Goal: Task Accomplishment & Management: Complete application form

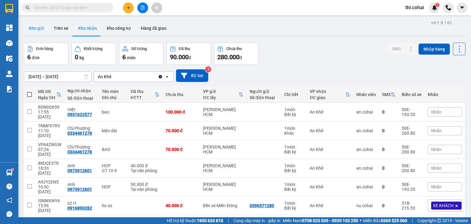
click at [44, 29] on button "Kho gửi" at bounding box center [36, 28] width 25 height 15
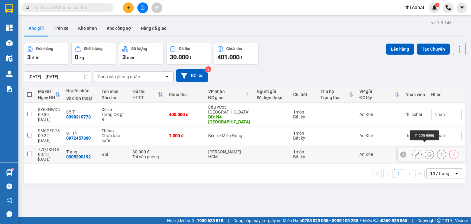
click at [427, 152] on icon at bounding box center [429, 154] width 4 height 4
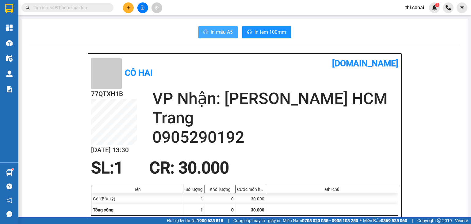
click at [218, 31] on span "In mẫu A5" at bounding box center [222, 32] width 22 height 8
click at [231, 36] on button "In mẫu A5" at bounding box center [217, 32] width 39 height 12
click at [130, 8] on icon "plus" at bounding box center [128, 8] width 4 height 4
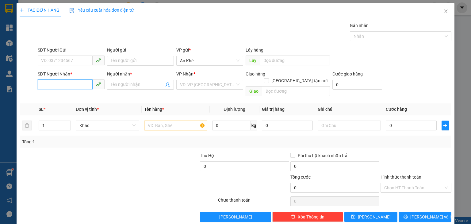
click at [71, 86] on input "SĐT Người Nhận *" at bounding box center [65, 84] width 55 height 10
click at [75, 96] on div "0932585581 - [PERSON_NAME]" at bounding box center [71, 96] width 60 height 7
type input "0932585581"
type input "Chiêu Chéc"
type input "0932585581"
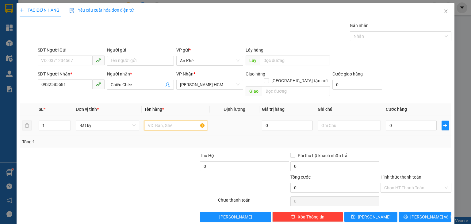
click at [150, 121] on input "text" at bounding box center [175, 126] width 63 height 10
type input "Gói"
click at [395, 183] on input "Hình thức thanh toán" at bounding box center [413, 187] width 59 height 9
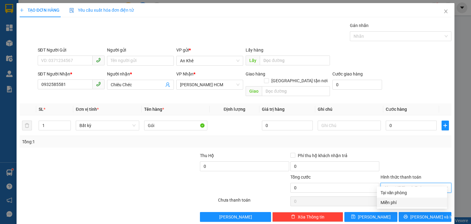
click at [399, 201] on div "Miễn phí" at bounding box center [412, 202] width 63 height 7
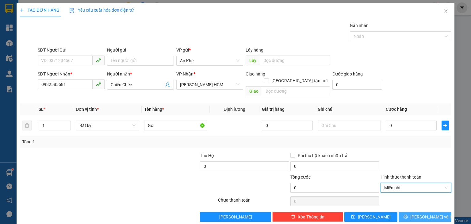
click at [408, 214] on icon "printer" at bounding box center [406, 216] width 4 height 4
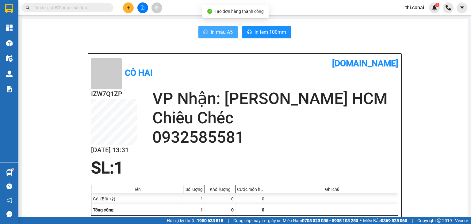
click at [223, 34] on span "In mẫu A5" at bounding box center [222, 32] width 22 height 8
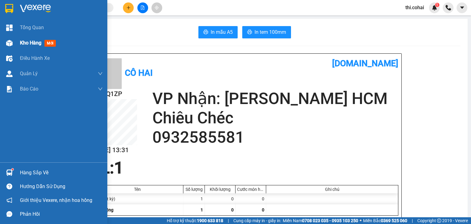
click at [29, 45] on span "Kho hàng" at bounding box center [30, 43] width 21 height 6
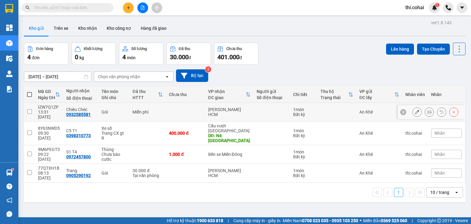
click at [29, 109] on input "checkbox" at bounding box center [29, 111] width 5 height 5
checkbox input "true"
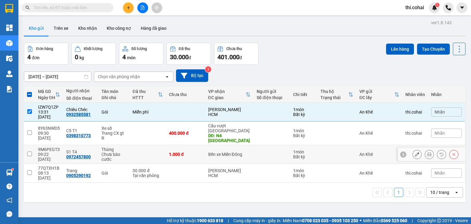
click at [28, 151] on input "checkbox" at bounding box center [29, 153] width 5 height 5
checkbox input "true"
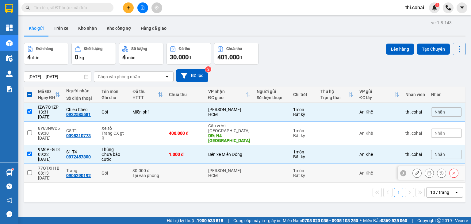
click at [29, 170] on input "checkbox" at bounding box center [29, 172] width 5 height 5
checkbox input "true"
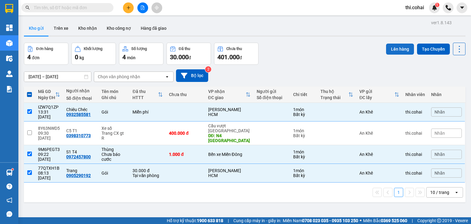
click at [399, 51] on button "Lên hàng" at bounding box center [400, 49] width 28 height 11
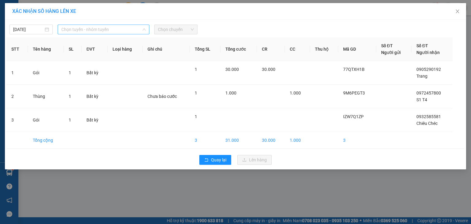
click at [103, 30] on span "Chọn tuyến - nhóm tuyến" at bounding box center [103, 29] width 84 height 9
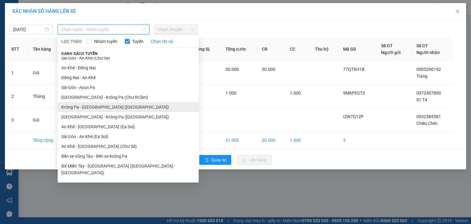
scroll to position [34, 0]
click at [85, 144] on li "An Khê - [GEOGRAPHIC_DATA] (Chư Sê)" at bounding box center [128, 146] width 141 height 10
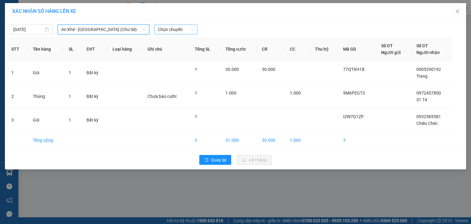
click at [173, 33] on span "Chọn chuyến" at bounding box center [176, 29] width 36 height 9
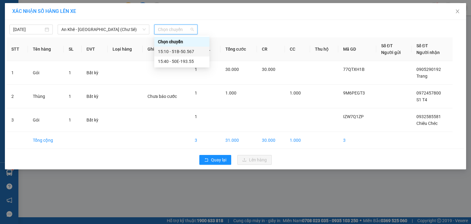
click at [172, 48] on div "15:10 - 51B-50.567" at bounding box center [181, 52] width 55 height 10
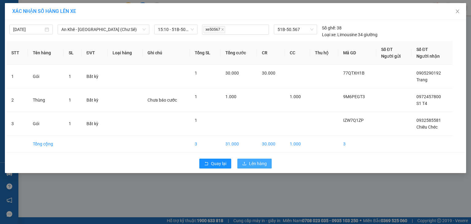
click at [256, 160] on span "Lên hàng" at bounding box center [258, 163] width 18 height 7
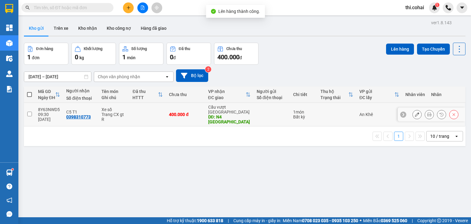
click at [29, 112] on input "checkbox" at bounding box center [29, 114] width 5 height 5
checkbox input "true"
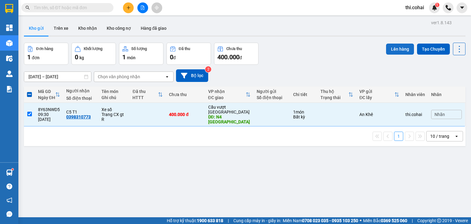
click at [394, 47] on button "Lên hàng" at bounding box center [400, 49] width 28 height 11
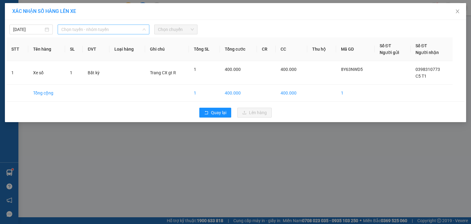
click at [91, 30] on span "Chọn tuyến - nhóm tuyến" at bounding box center [103, 29] width 84 height 9
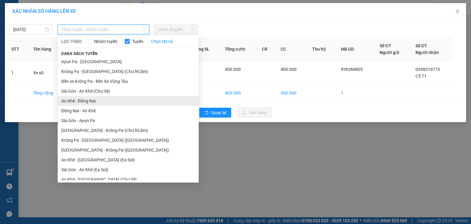
click at [87, 103] on li "An Khê - Đồng Nai" at bounding box center [128, 101] width 141 height 10
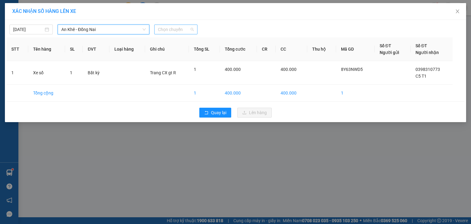
click at [175, 29] on span "Chọn chuyến" at bounding box center [176, 29] width 36 height 9
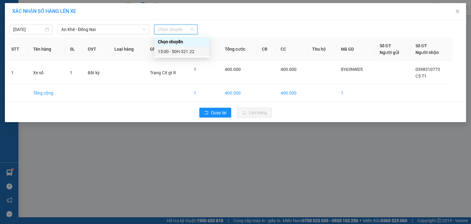
click at [183, 53] on div "15:00 - 50H-321.22" at bounding box center [182, 51] width 48 height 7
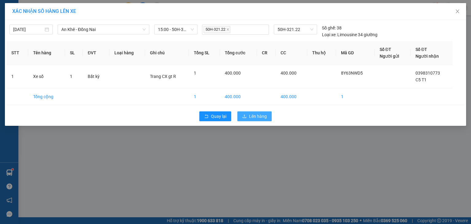
click at [257, 113] on span "Lên hàng" at bounding box center [258, 116] width 18 height 7
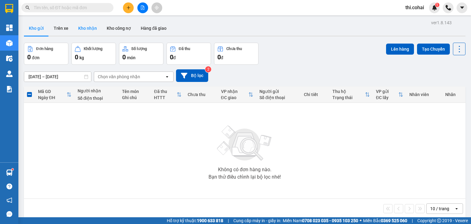
click at [82, 28] on button "Kho nhận" at bounding box center [87, 28] width 29 height 15
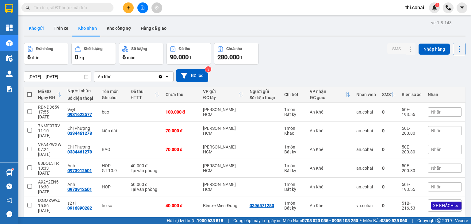
click at [39, 29] on button "Kho gửi" at bounding box center [36, 28] width 25 height 15
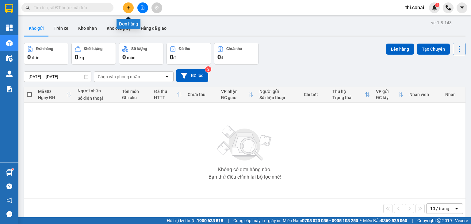
click at [127, 8] on icon "plus" at bounding box center [128, 7] width 3 height 0
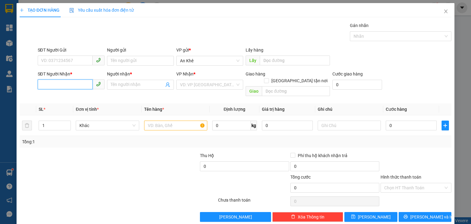
click at [69, 81] on input "SĐT Người Nhận *" at bounding box center [65, 84] width 55 height 10
type input "0905356377"
click at [71, 98] on div "0905356377 - Tuấn" at bounding box center [70, 96] width 59 height 7
type input "Tuấn"
type input "0905356377"
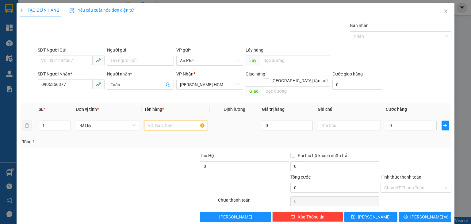
click at [160, 121] on input "text" at bounding box center [175, 126] width 63 height 10
type input "T.xốp"
click at [394, 121] on input "0" at bounding box center [411, 126] width 51 height 10
type input "7"
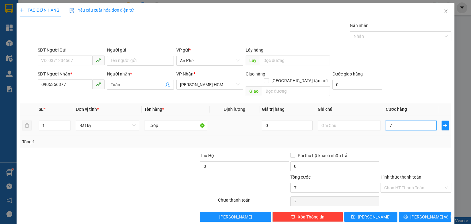
type input "7"
type input "70"
type input "70.000"
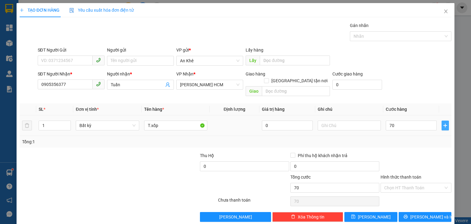
type input "70.000"
click at [443, 123] on icon "plus" at bounding box center [445, 125] width 5 height 5
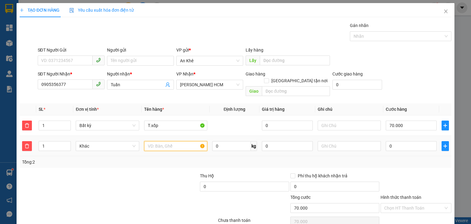
click at [186, 141] on input "text" at bounding box center [175, 146] width 63 height 10
type input "Bao"
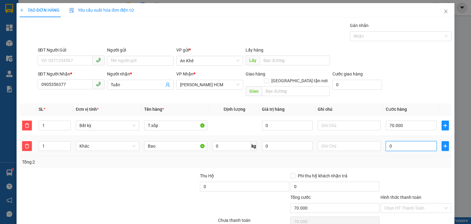
click at [395, 141] on input "0" at bounding box center [411, 146] width 51 height 10
type input "70.005"
type input "5"
type input "70.050"
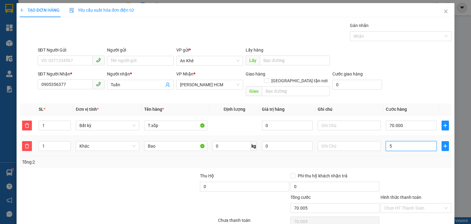
type input "70.050"
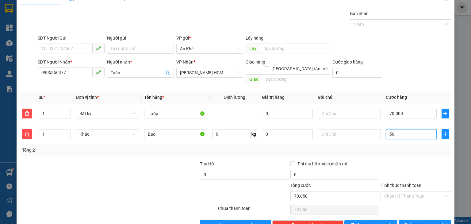
scroll to position [23, 0]
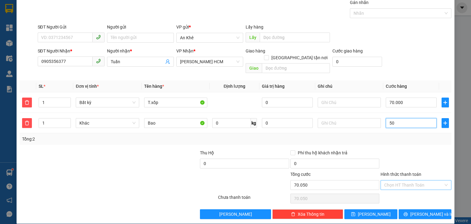
type input "50"
type input "120.000"
type input "50.000"
click at [408, 180] on input "Hình thức thanh toán" at bounding box center [413, 184] width 59 height 9
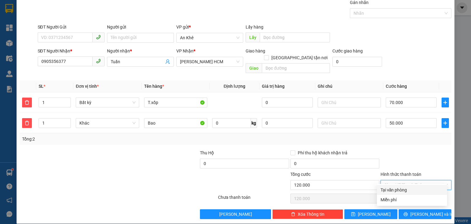
click at [404, 190] on div "Tại văn phòng" at bounding box center [412, 189] width 63 height 7
type input "0"
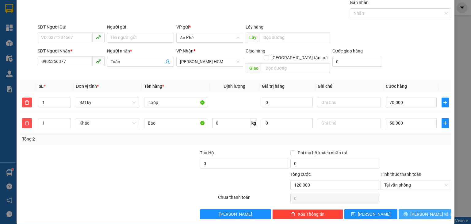
click at [408, 212] on icon "printer" at bounding box center [406, 214] width 4 height 4
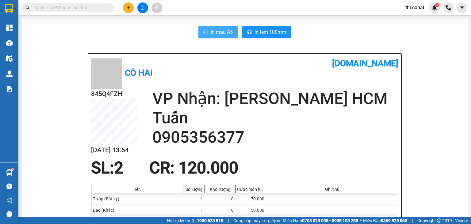
click at [200, 29] on button "In mẫu A5" at bounding box center [217, 32] width 39 height 12
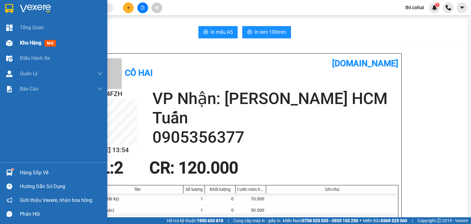
click at [31, 44] on span "Kho hàng" at bounding box center [30, 43] width 21 height 6
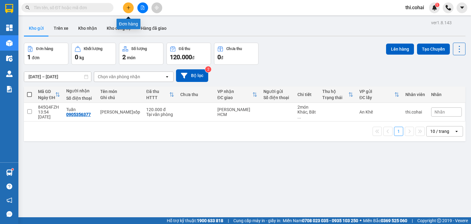
click at [130, 4] on button at bounding box center [128, 7] width 11 height 11
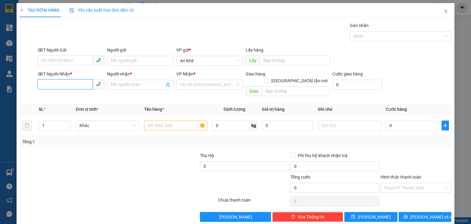
click at [67, 85] on input "SĐT Người Nhận *" at bounding box center [65, 84] width 55 height 10
type input "0987765325"
click at [71, 97] on div "0987765325 - [PERSON_NAME]" at bounding box center [71, 96] width 60 height 7
type input "Như Mai"
type input "0987765325"
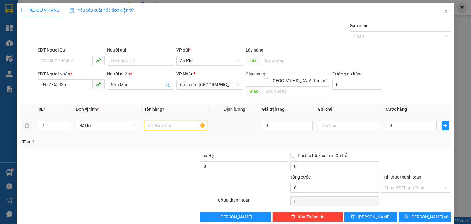
click at [170, 122] on input "text" at bounding box center [175, 126] width 63 height 10
type input "Thùng"
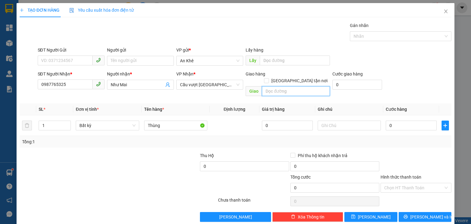
click at [281, 86] on input "text" at bounding box center [296, 91] width 68 height 10
type input "Nhơn Trạch"
click at [391, 121] on input "0" at bounding box center [411, 126] width 51 height 10
type input "7"
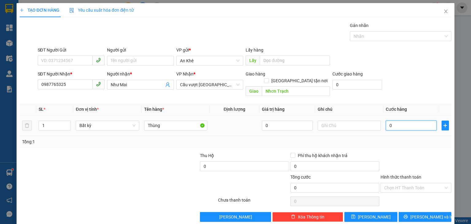
type input "7"
type input "70"
type input "70.000"
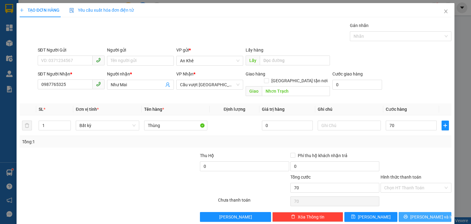
type input "70.000"
click at [424, 213] on span "[PERSON_NAME] và In" at bounding box center [431, 216] width 43 height 7
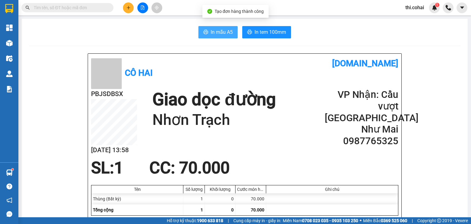
click at [212, 28] on button "In mẫu A5" at bounding box center [217, 32] width 39 height 12
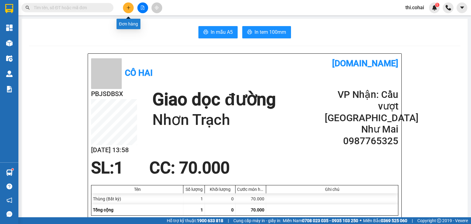
click at [131, 3] on button at bounding box center [128, 7] width 11 height 11
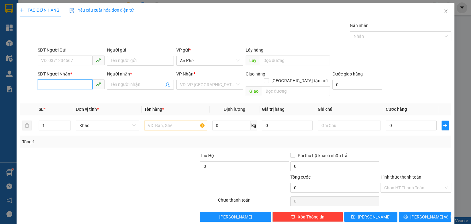
click at [80, 87] on input "SĐT Người Nhận *" at bounding box center [65, 84] width 55 height 10
type input "0386458024"
click at [75, 96] on div "0386458024 - [DOMAIN_NAME]" at bounding box center [71, 96] width 60 height 7
type input "[DOMAIN_NAME]"
click at [203, 86] on span "An Khê" at bounding box center [209, 84] width 59 height 9
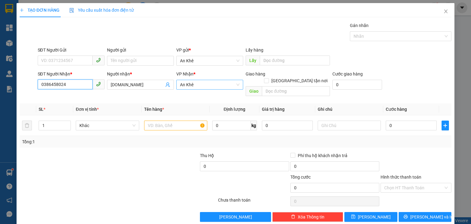
type input "0386458024"
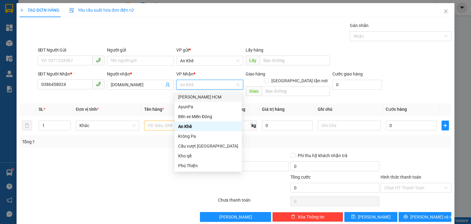
click at [202, 96] on div "[PERSON_NAME] HCM" at bounding box center [208, 97] width 60 height 7
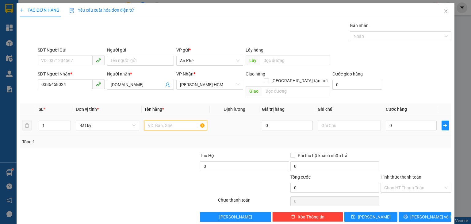
click at [182, 121] on input "text" at bounding box center [175, 126] width 63 height 10
type input "Bao"
click at [387, 121] on input "0" at bounding box center [411, 126] width 51 height 10
type input "1"
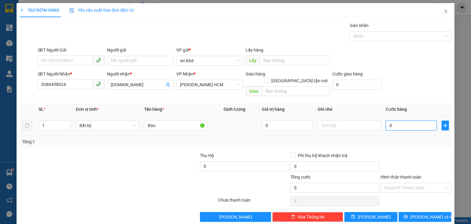
type input "1"
type input "15"
type input "150"
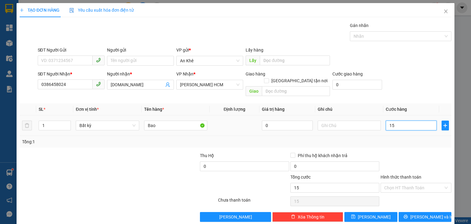
type input "150"
type input "150.000"
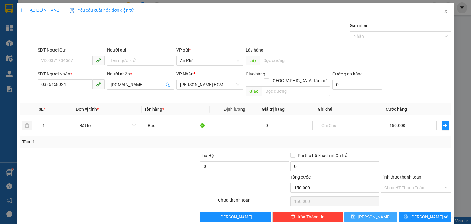
click at [370, 214] on button "[PERSON_NAME]" at bounding box center [370, 217] width 53 height 10
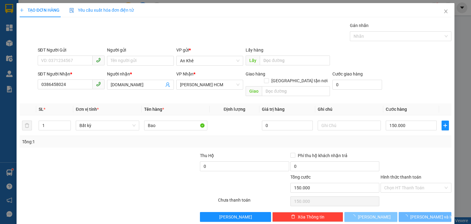
type input "0"
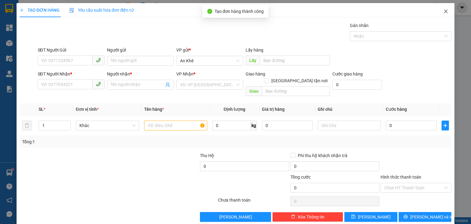
click at [443, 9] on span "Close" at bounding box center [445, 11] width 17 height 17
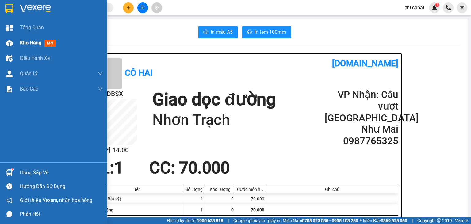
click at [29, 42] on span "Kho hàng" at bounding box center [30, 43] width 21 height 6
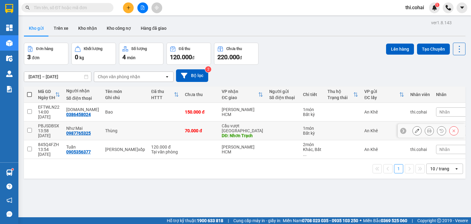
click at [29, 128] on input "checkbox" at bounding box center [29, 130] width 5 height 5
checkbox input "true"
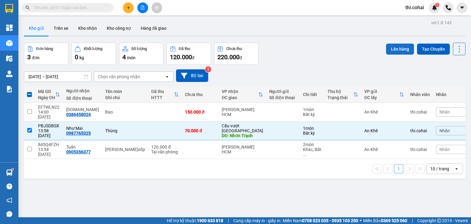
click at [389, 48] on button "Lên hàng" at bounding box center [400, 49] width 28 height 11
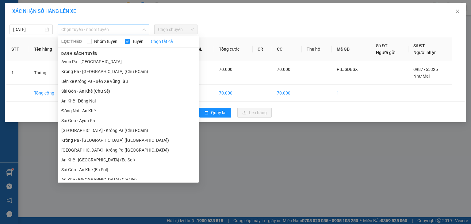
click at [84, 31] on span "Chọn tuyến - nhóm tuyến" at bounding box center [103, 29] width 84 height 9
click at [90, 106] on li "Đồng Nai - An Khê" at bounding box center [128, 111] width 141 height 10
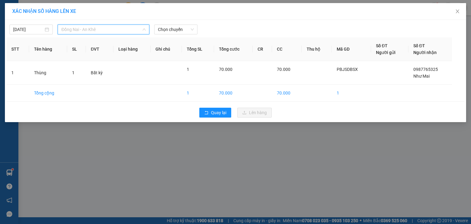
drag, startPoint x: 92, startPoint y: 30, endPoint x: 90, endPoint y: 52, distance: 21.2
click at [92, 31] on span "Đồng Nai - An Khê" at bounding box center [103, 29] width 84 height 9
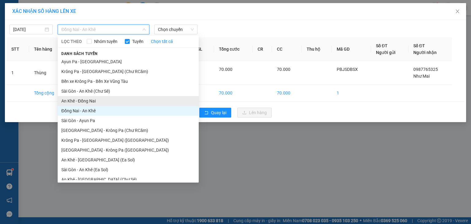
click at [84, 99] on li "An Khê - Đồng Nai" at bounding box center [128, 101] width 141 height 10
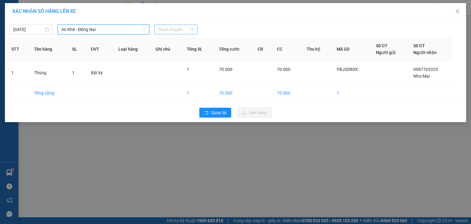
click at [180, 31] on span "Chọn chuyến" at bounding box center [176, 29] width 36 height 9
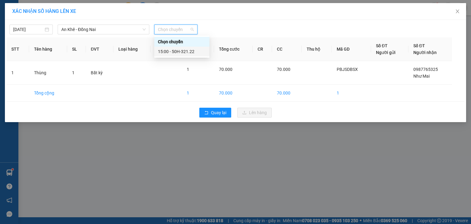
click at [179, 50] on div "15:00 - 50H-321.22" at bounding box center [182, 51] width 48 height 7
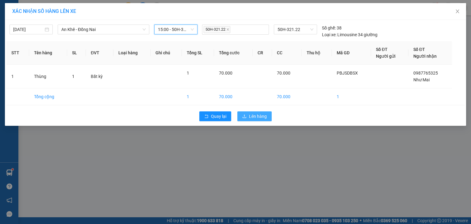
click at [265, 115] on span "Lên hàng" at bounding box center [258, 116] width 18 height 7
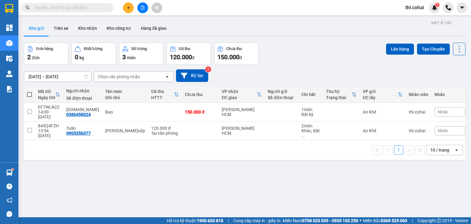
click at [29, 93] on span at bounding box center [29, 94] width 5 height 5
click at [29, 91] on input "checkbox" at bounding box center [29, 91] width 0 height 0
checkbox input "true"
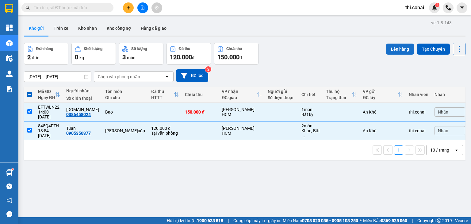
click at [395, 47] on button "Lên hàng" at bounding box center [400, 49] width 28 height 11
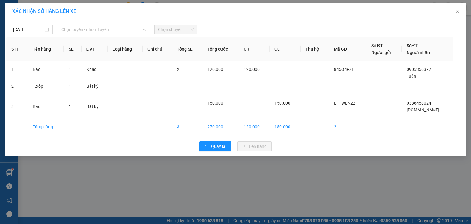
click at [85, 29] on span "Chọn tuyến - nhóm tuyến" at bounding box center [103, 29] width 84 height 9
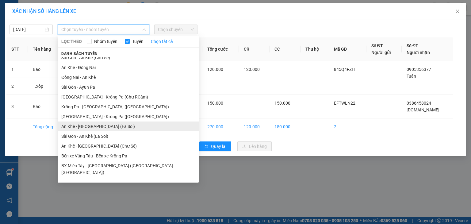
scroll to position [34, 0]
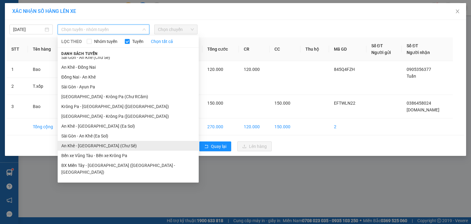
click at [90, 144] on li "An Khê - [GEOGRAPHIC_DATA] (Chư Sê)" at bounding box center [128, 146] width 141 height 10
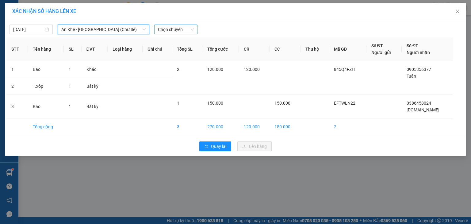
drag, startPoint x: 188, startPoint y: 31, endPoint x: 187, endPoint y: 35, distance: 3.7
click at [188, 31] on span "Chọn chuyến" at bounding box center [176, 29] width 36 height 9
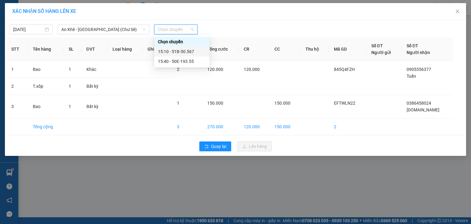
click at [185, 50] on div "15:10 - 51B-50.567" at bounding box center [182, 51] width 48 height 7
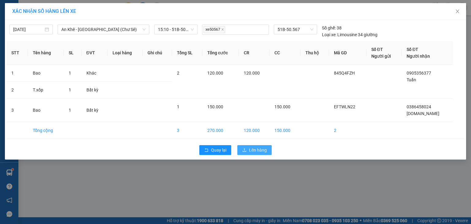
click at [253, 152] on span "Lên hàng" at bounding box center [258, 150] width 18 height 7
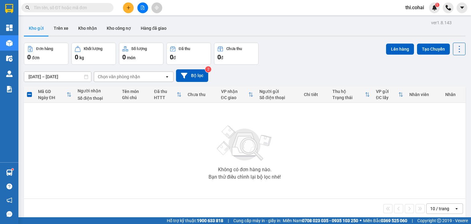
click at [125, 8] on button at bounding box center [128, 7] width 11 height 11
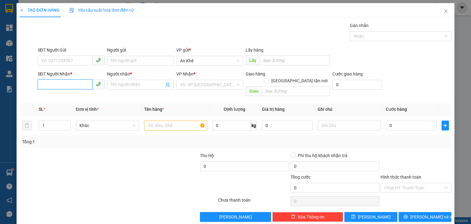
click at [85, 87] on input "SĐT Người Nhận *" at bounding box center [65, 84] width 55 height 10
type input "0917762621"
click at [76, 95] on div "0917762621 - C.Quỳnh" at bounding box center [70, 96] width 59 height 7
type input "C.Quỳnh"
type input "0917762621"
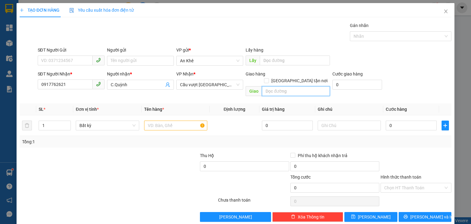
click at [266, 89] on input "text" at bounding box center [296, 91] width 68 height 10
type input "Long Thành"
click at [80, 61] on input "SĐT Người Gửi" at bounding box center [65, 61] width 55 height 10
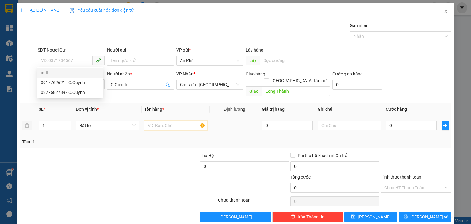
click at [154, 121] on input "text" at bounding box center [175, 126] width 63 height 10
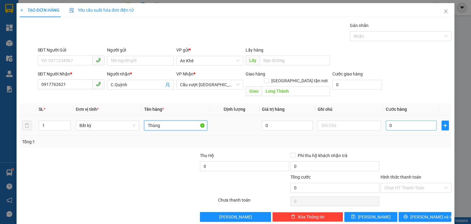
type input "Thùng"
click at [397, 121] on input "0" at bounding box center [411, 126] width 51 height 10
type input "1"
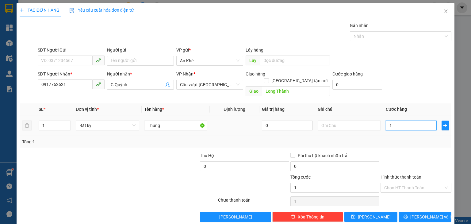
type input "10"
type input "100"
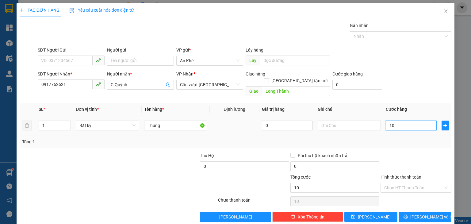
type input "100"
type input "100.000"
click at [372, 213] on span "[PERSON_NAME]" at bounding box center [374, 216] width 33 height 7
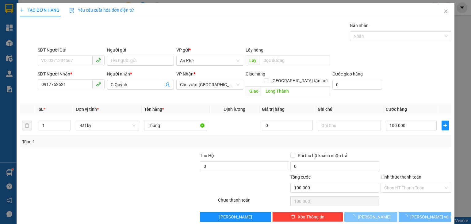
type input "0"
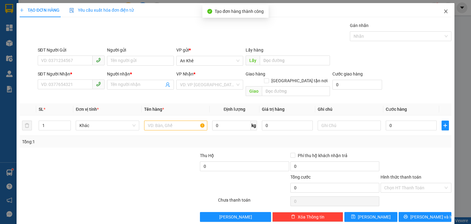
click at [443, 11] on icon "close" at bounding box center [445, 11] width 5 height 5
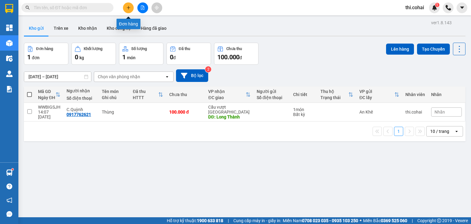
click at [128, 6] on icon "plus" at bounding box center [128, 8] width 4 height 4
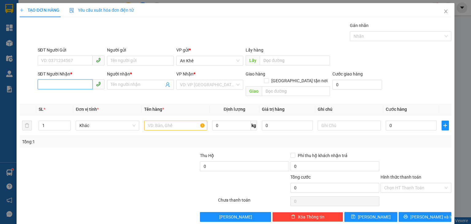
click at [78, 84] on input "SĐT Người Nhận *" at bounding box center [65, 84] width 55 height 10
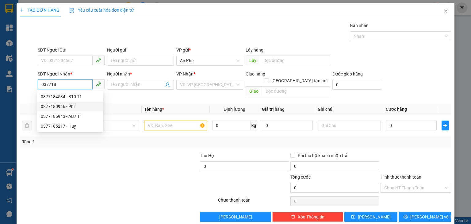
click at [61, 109] on div "0377180946 - Phi" at bounding box center [70, 106] width 59 height 7
type input "0377180946"
type input "Phi"
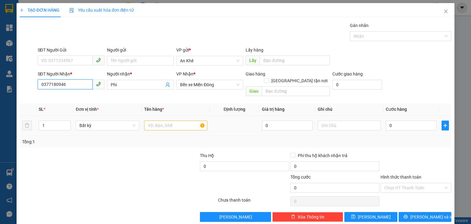
type input "0377180946"
click at [150, 121] on input "text" at bounding box center [175, 126] width 63 height 10
type input "T.xốp"
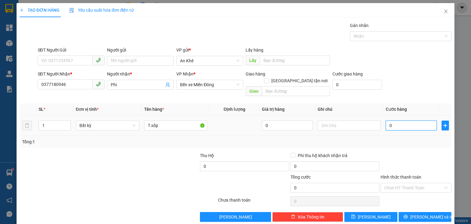
click at [393, 121] on input "0" at bounding box center [411, 126] width 51 height 10
type input "6"
type input "60"
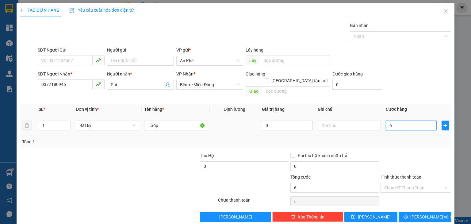
type input "60"
type input "60.000"
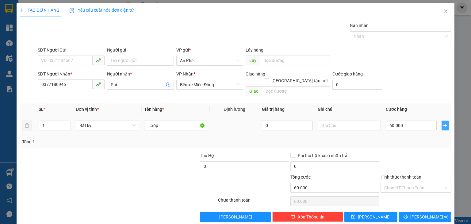
click at [443, 123] on icon "plus" at bounding box center [445, 125] width 5 height 5
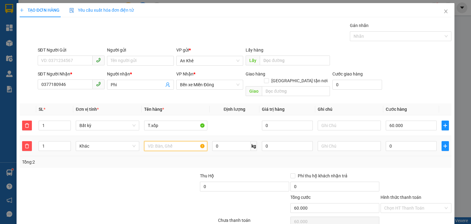
click at [171, 141] on input "text" at bounding box center [175, 146] width 63 height 10
type input "Bao"
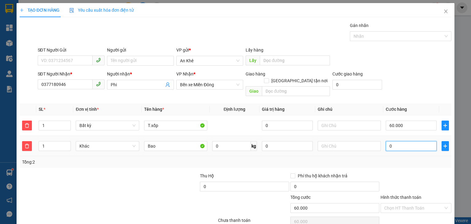
click at [405, 141] on input "0" at bounding box center [411, 146] width 51 height 10
type input "60.006"
type input "6"
type input "60.060"
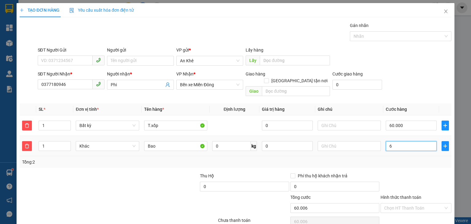
type input "60.060"
type input "60"
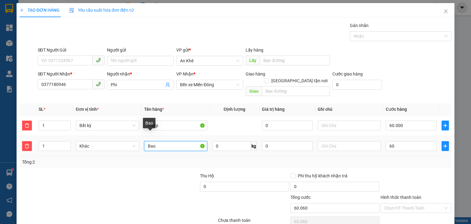
type input "120.000"
type input "60.000"
click at [165, 141] on input "Bao" at bounding box center [175, 146] width 63 height 10
type input "Bao gạo"
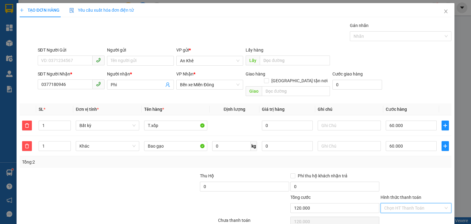
click at [400, 203] on input "Hình thức thanh toán" at bounding box center [413, 207] width 59 height 9
click at [396, 179] on div "Tại văn phòng" at bounding box center [412, 178] width 63 height 7
type input "0"
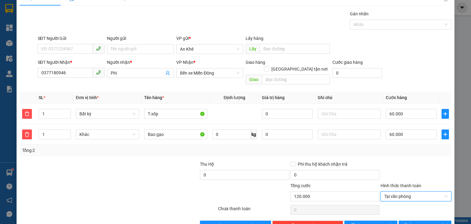
scroll to position [23, 0]
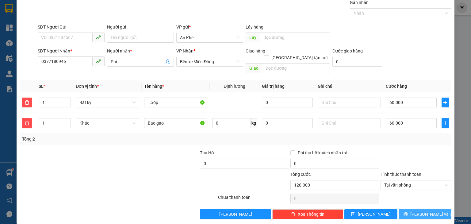
click at [408, 212] on icon "printer" at bounding box center [406, 214] width 4 height 4
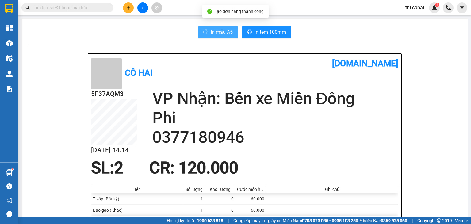
click at [211, 31] on span "In mẫu A5" at bounding box center [222, 32] width 22 height 8
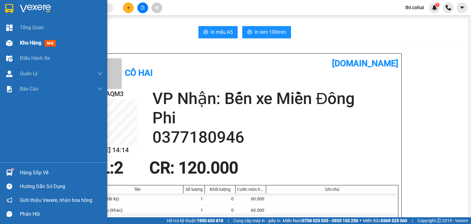
click at [17, 41] on div "Kho hàng mới" at bounding box center [53, 42] width 107 height 15
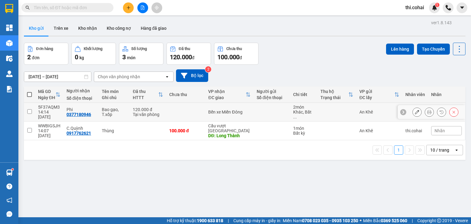
click at [26, 109] on td at bounding box center [29, 112] width 11 height 19
checkbox input "true"
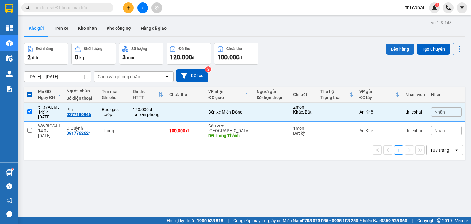
click at [393, 48] on button "Lên hàng" at bounding box center [400, 49] width 28 height 11
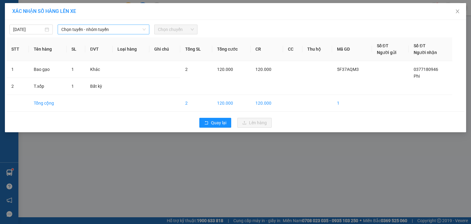
click at [88, 28] on span "Chọn tuyến - nhóm tuyến" at bounding box center [103, 29] width 84 height 9
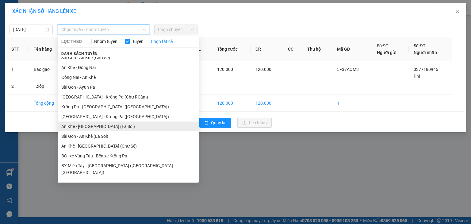
scroll to position [34, 0]
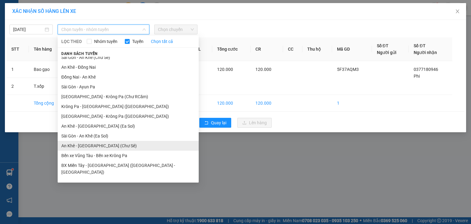
click at [99, 144] on li "An Khê - [GEOGRAPHIC_DATA] (Chư Sê)" at bounding box center [128, 146] width 141 height 10
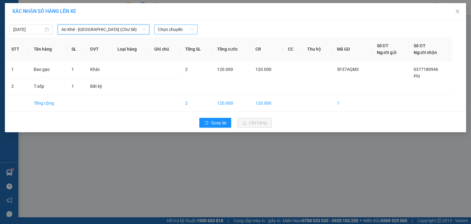
click at [189, 27] on span "Chọn chuyến" at bounding box center [176, 29] width 36 height 9
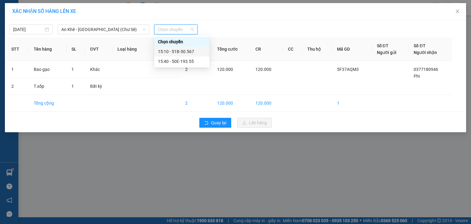
click at [193, 47] on div "15:10 - 51B-50.567" at bounding box center [181, 52] width 55 height 10
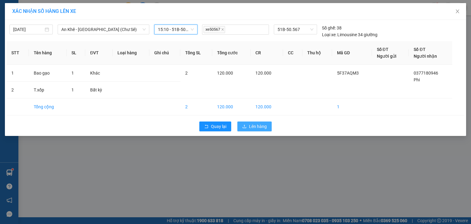
click at [259, 125] on span "Lên hàng" at bounding box center [258, 126] width 18 height 7
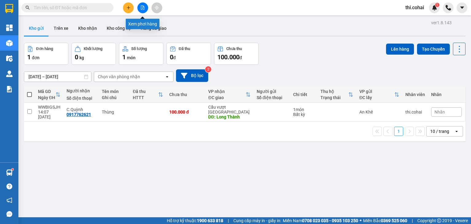
click at [142, 8] on icon "file-add" at bounding box center [142, 8] width 3 height 4
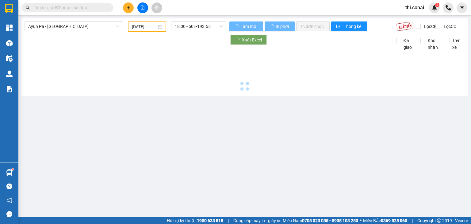
type input "[DATE]"
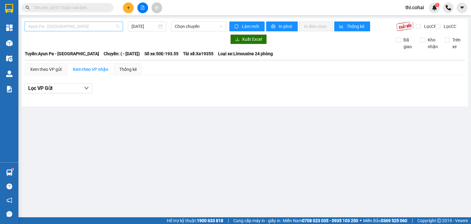
click at [110, 28] on span "Ayun Pa - [GEOGRAPHIC_DATA]" at bounding box center [73, 26] width 91 height 9
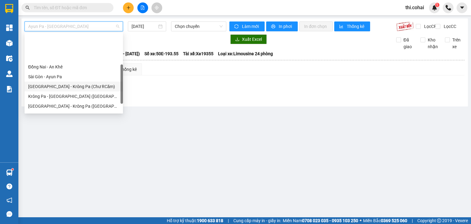
scroll to position [61, 0]
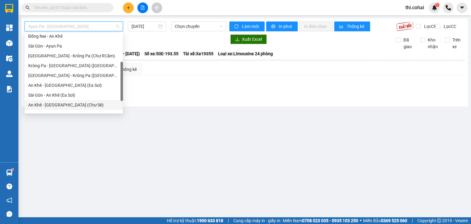
click at [60, 105] on div "An Khê - [GEOGRAPHIC_DATA] (Chư Sê)" at bounding box center [73, 105] width 91 height 7
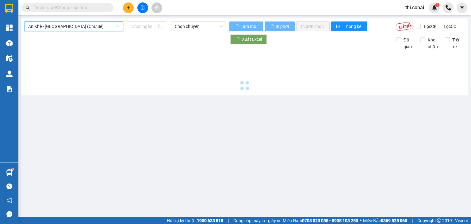
type input "[DATE]"
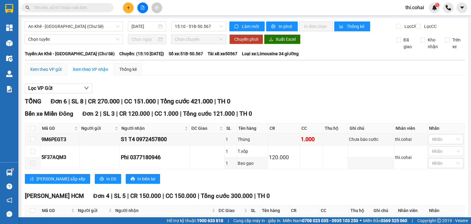
click at [50, 71] on div "Xem theo VP gửi" at bounding box center [46, 69] width 32 height 7
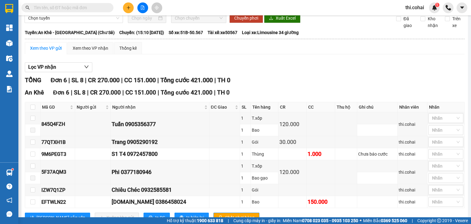
scroll to position [47, 0]
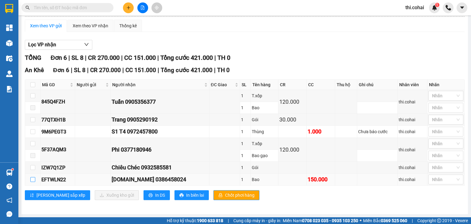
click at [33, 178] on input "checkbox" at bounding box center [32, 179] width 5 height 5
checkbox input "true"
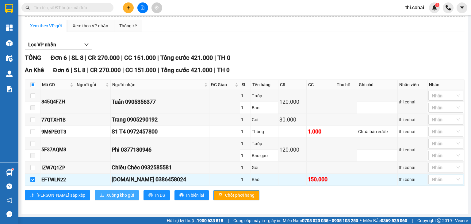
click at [106, 194] on span "Xuống kho gửi" at bounding box center [120, 195] width 28 height 7
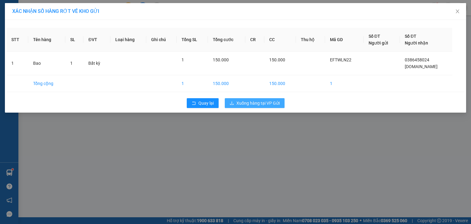
click at [245, 100] on span "Xuống hàng tại VP Gửi" at bounding box center [257, 103] width 43 height 7
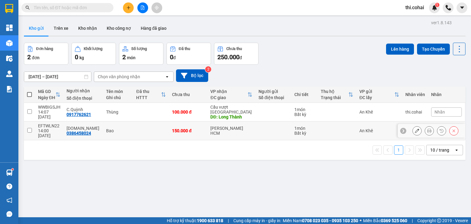
click at [29, 128] on input "checkbox" at bounding box center [29, 130] width 5 height 5
checkbox input "true"
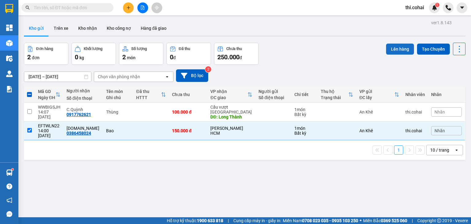
click at [389, 49] on button "Lên hàng" at bounding box center [400, 49] width 28 height 11
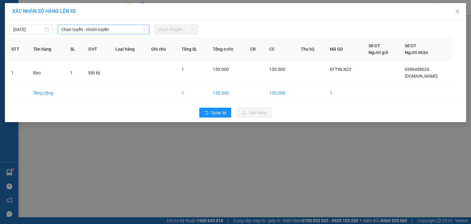
click at [104, 27] on span "Chọn tuyến - nhóm tuyến" at bounding box center [103, 29] width 84 height 9
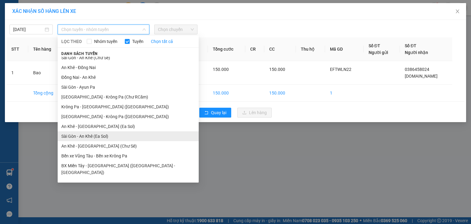
scroll to position [34, 0]
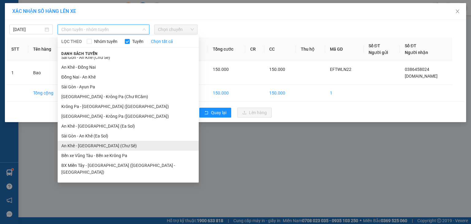
click at [91, 145] on li "An Khê - [GEOGRAPHIC_DATA] (Chư Sê)" at bounding box center [128, 146] width 141 height 10
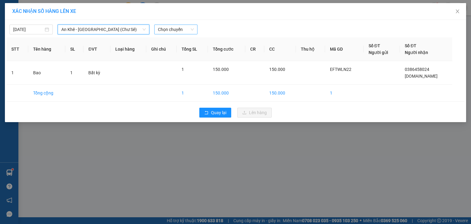
click at [173, 30] on span "Chọn chuyến" at bounding box center [176, 29] width 36 height 9
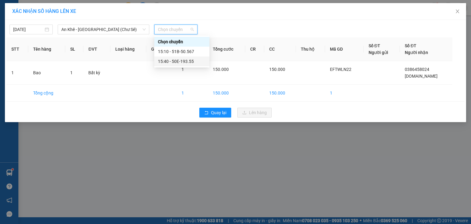
click at [177, 63] on div "15:40 - 50E-193.55" at bounding box center [182, 61] width 48 height 7
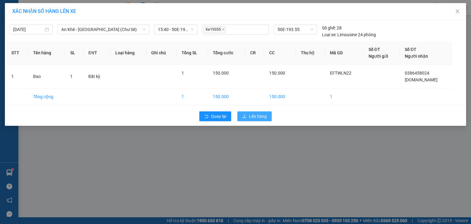
click at [256, 115] on span "Lên hàng" at bounding box center [258, 116] width 18 height 7
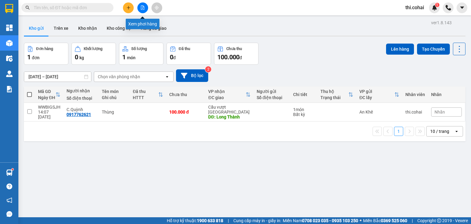
click at [141, 8] on icon "file-add" at bounding box center [142, 8] width 4 height 4
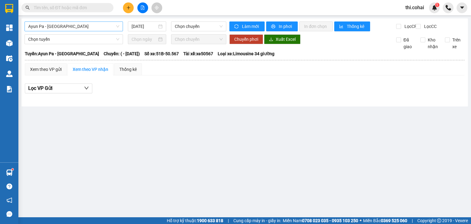
click at [80, 30] on span "Ayun Pa - [GEOGRAPHIC_DATA]" at bounding box center [73, 26] width 91 height 9
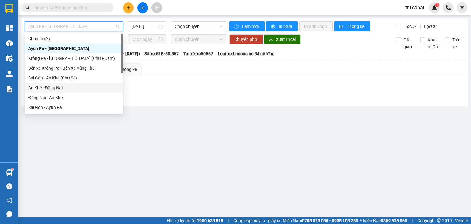
scroll to position [61, 0]
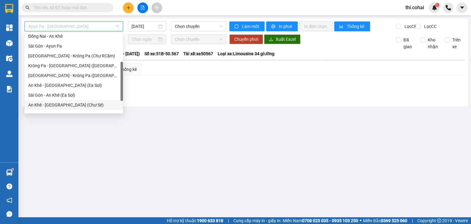
click at [55, 103] on div "An Khê - [GEOGRAPHIC_DATA] (Chư Sê)" at bounding box center [73, 105] width 91 height 7
type input "[DATE]"
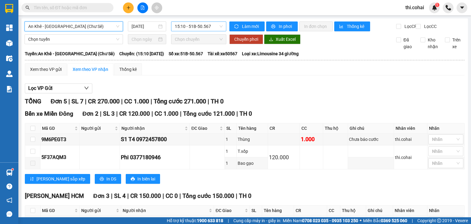
click at [214, 29] on span "15:10 - 51B-50.567" at bounding box center [199, 26] width 48 height 9
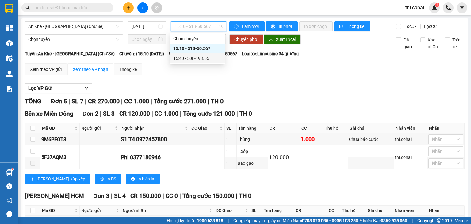
click at [205, 57] on div "15:40 - 50E-193.55" at bounding box center [197, 58] width 48 height 7
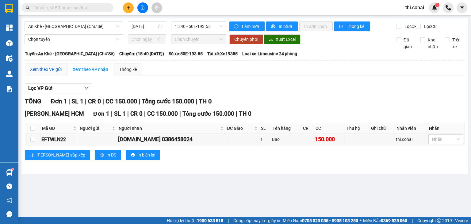
click at [50, 73] on div "Xem theo VP gửi" at bounding box center [46, 69] width 32 height 7
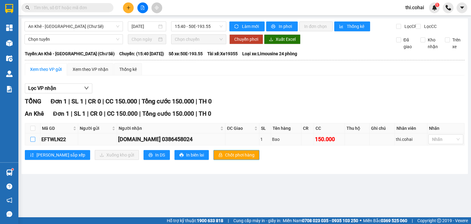
click at [32, 142] on input "checkbox" at bounding box center [32, 139] width 5 height 5
checkbox input "true"
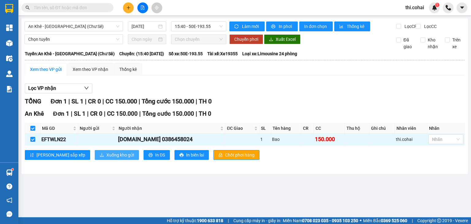
click at [106, 157] on span "Xuống kho gửi" at bounding box center [120, 154] width 28 height 7
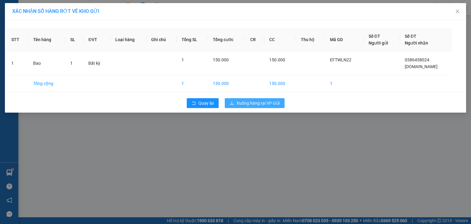
click at [262, 102] on span "Xuống hàng tại VP Gửi" at bounding box center [257, 103] width 43 height 7
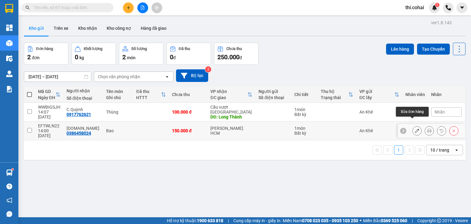
click at [415, 128] on icon at bounding box center [417, 130] width 4 height 4
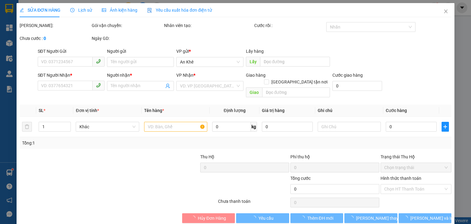
type input "0386458024"
type input "[DOMAIN_NAME]"
type input "150.000"
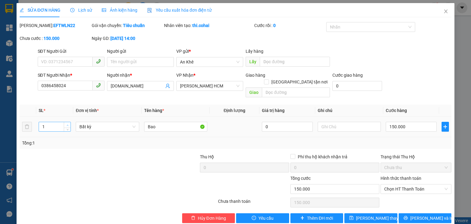
type input "2"
click at [67, 124] on icon "up" at bounding box center [68, 125] width 2 height 2
click at [417, 122] on input "150.000" at bounding box center [411, 127] width 51 height 10
type input "2"
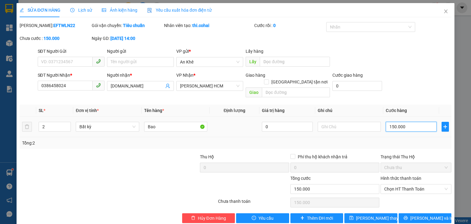
type input "2"
type input "20"
type input "200"
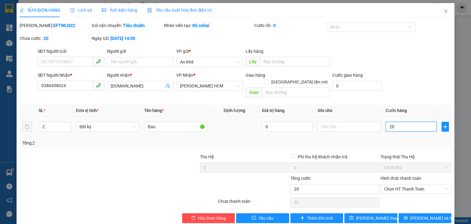
type input "200"
type input "200.000"
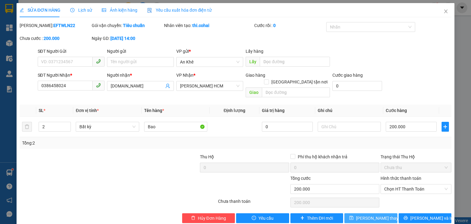
click at [375, 215] on span "[PERSON_NAME] thay đổi" at bounding box center [380, 218] width 49 height 7
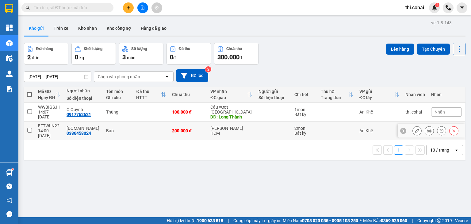
drag, startPoint x: 29, startPoint y: 122, endPoint x: 50, endPoint y: 121, distance: 21.2
click at [29, 128] on input "checkbox" at bounding box center [29, 130] width 5 height 5
checkbox input "true"
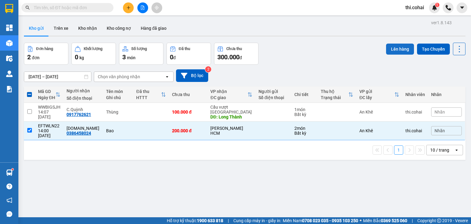
click at [397, 51] on button "Lên hàng" at bounding box center [400, 49] width 28 height 11
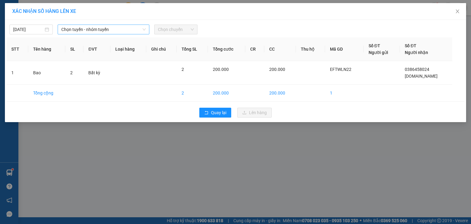
click at [82, 25] on div "Chọn tuyến - nhóm tuyến" at bounding box center [104, 30] width 92 height 10
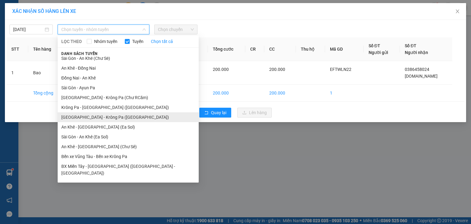
scroll to position [34, 0]
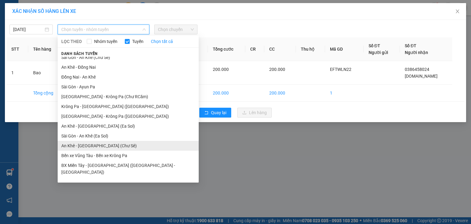
click at [91, 144] on li "An Khê - [GEOGRAPHIC_DATA] (Chư Sê)" at bounding box center [128, 146] width 141 height 10
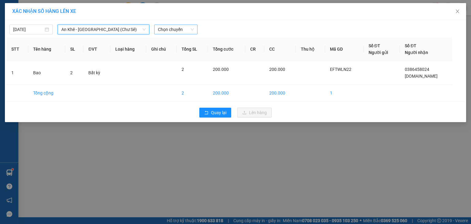
click at [190, 29] on span "Chọn chuyến" at bounding box center [176, 29] width 36 height 9
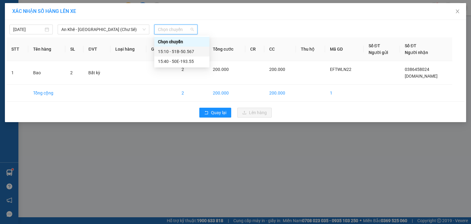
click at [185, 52] on div "15:10 - 51B-50.567" at bounding box center [182, 51] width 48 height 7
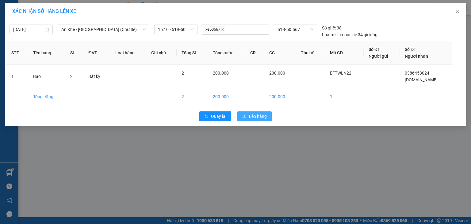
click at [261, 121] on button "Lên hàng" at bounding box center [254, 116] width 34 height 10
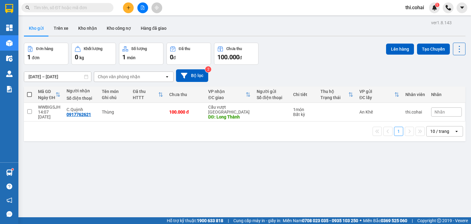
click at [131, 8] on button at bounding box center [128, 7] width 11 height 11
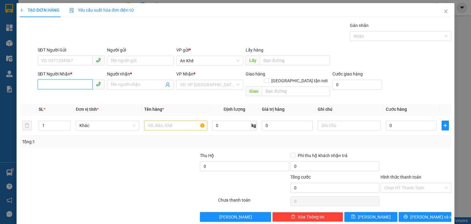
click at [70, 86] on input "SĐT Người Nhận *" at bounding box center [65, 84] width 55 height 10
type input "0868947923"
click at [71, 98] on div "0868947923 - Trúc" at bounding box center [70, 96] width 59 height 7
type input "Trúc"
type input "0868947923"
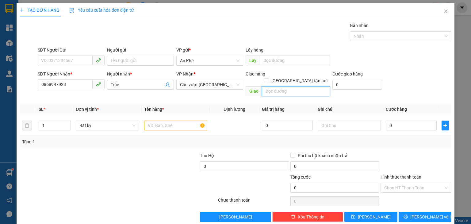
click at [272, 86] on input "text" at bounding box center [296, 91] width 68 height 10
type input "D"
type input "ĐH Nông Lâm"
click at [172, 121] on input "text" at bounding box center [175, 126] width 63 height 10
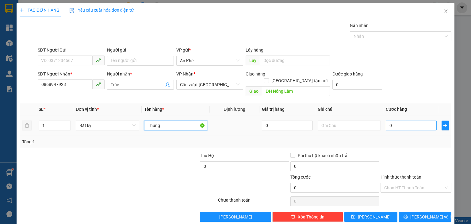
type input "Thùng"
click at [394, 121] on input "0" at bounding box center [411, 126] width 51 height 10
type input "5"
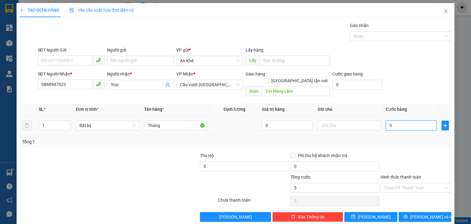
type input "50"
type input "50.000"
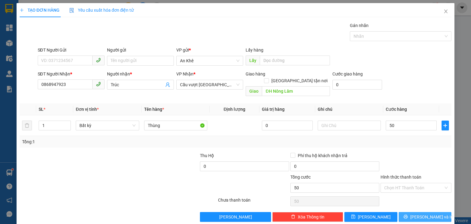
type input "50.000"
click at [422, 212] on button "[PERSON_NAME] và In" at bounding box center [425, 217] width 53 height 10
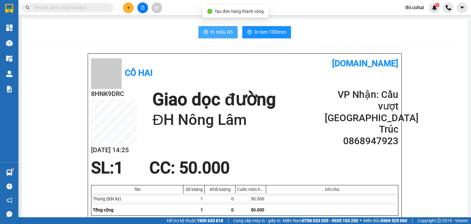
click at [211, 31] on span "In mẫu A5" at bounding box center [222, 32] width 22 height 8
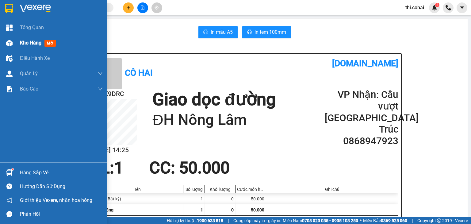
click at [17, 41] on div "Kho hàng mới" at bounding box center [53, 42] width 107 height 15
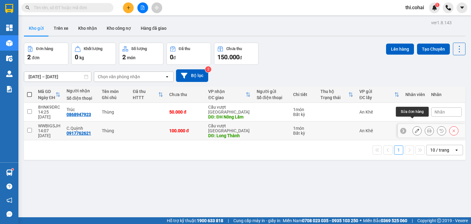
click at [415, 128] on icon at bounding box center [417, 130] width 4 height 4
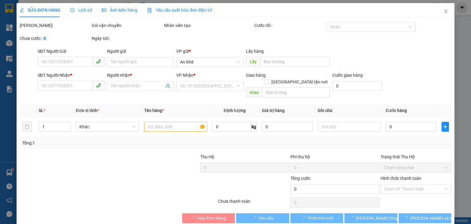
type input "0917762621"
type input "C.Quỳnh"
type input "Long Thành"
type input "100.000"
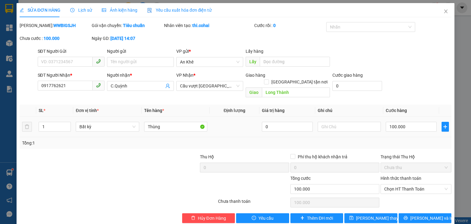
click at [439, 119] on td at bounding box center [445, 127] width 12 height 21
click at [443, 126] on icon "plus" at bounding box center [445, 126] width 4 height 0
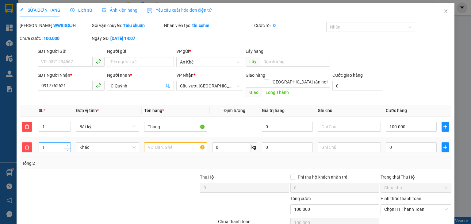
type input "2"
click at [67, 144] on icon "up" at bounding box center [68, 145] width 2 height 2
click at [147, 142] on input "text" at bounding box center [175, 147] width 63 height 10
type input "Bao"
click at [390, 143] on input "0" at bounding box center [411, 147] width 51 height 10
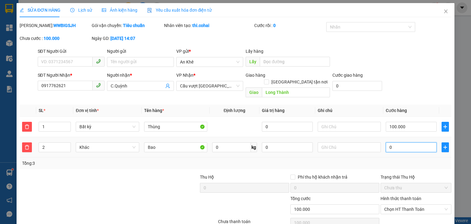
type input "100.002"
type input "2"
type input "100.020"
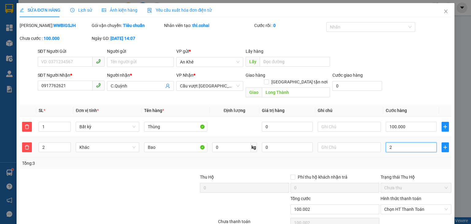
type input "20"
type input "100.200"
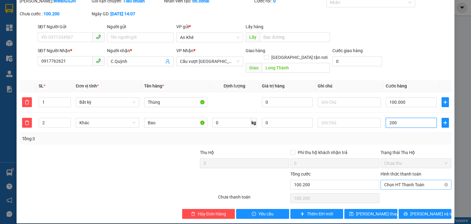
click at [412, 180] on span "Chọn HT Thanh Toán" at bounding box center [415, 184] width 63 height 9
type input "200"
type input "300.000"
type input "200.000"
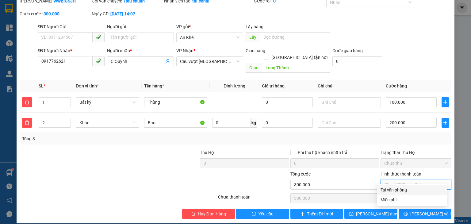
click at [408, 186] on div "Tại văn phòng" at bounding box center [412, 189] width 63 height 7
type input "0"
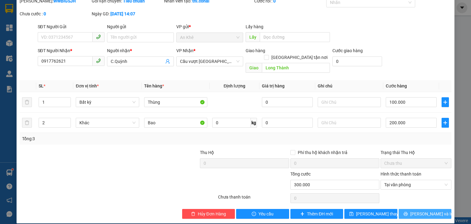
click at [417, 210] on span "[PERSON_NAME] và In" at bounding box center [431, 213] width 43 height 7
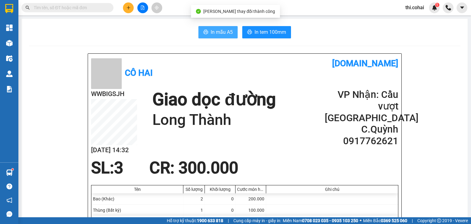
click at [216, 32] on span "In mẫu A5" at bounding box center [222, 32] width 22 height 8
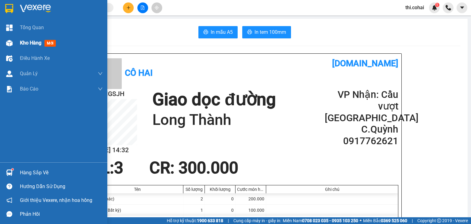
click at [15, 44] on div "Kho hàng mới" at bounding box center [53, 42] width 107 height 15
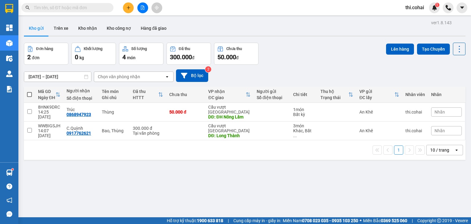
click at [30, 94] on span at bounding box center [29, 94] width 5 height 5
click at [29, 91] on input "checkbox" at bounding box center [29, 91] width 0 height 0
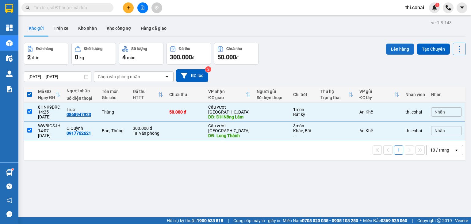
click at [390, 49] on button "Lên hàng" at bounding box center [400, 49] width 28 height 11
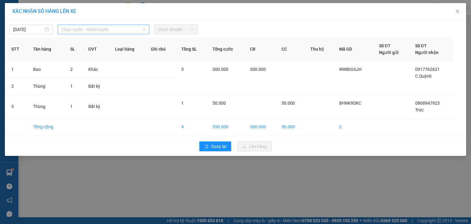
click at [100, 31] on span "Chọn tuyến - nhóm tuyến" at bounding box center [103, 29] width 84 height 9
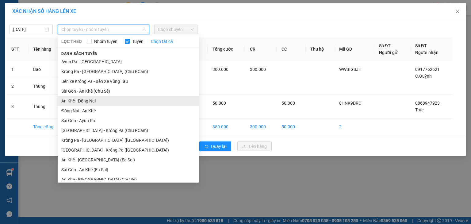
click at [97, 100] on li "An Khê - Đồng Nai" at bounding box center [128, 101] width 141 height 10
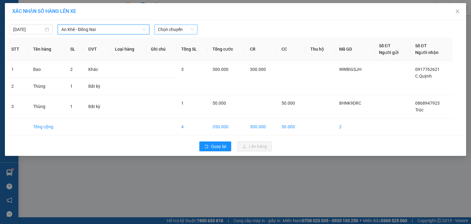
click at [189, 28] on span "Chọn chuyến" at bounding box center [176, 29] width 36 height 9
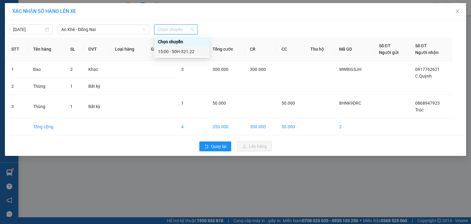
click at [190, 50] on div "15:00 - 50H-321.22" at bounding box center [182, 51] width 48 height 7
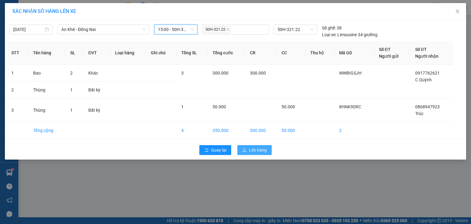
click at [255, 148] on span "Lên hàng" at bounding box center [258, 150] width 18 height 7
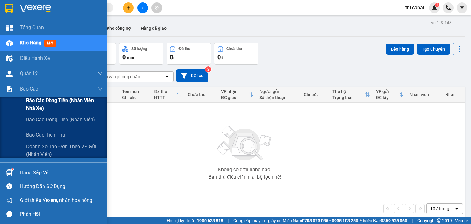
click at [36, 100] on span "Báo cáo dòng tiền (Nhân viên Nhà xe)" at bounding box center [64, 104] width 77 height 15
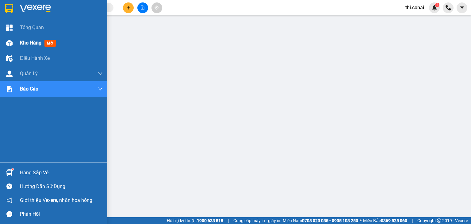
click at [35, 44] on span "Kho hàng" at bounding box center [30, 43] width 21 height 6
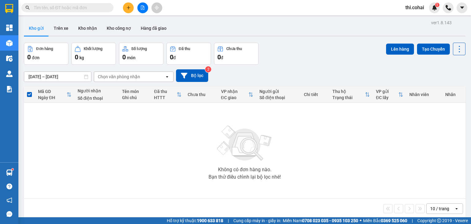
click at [98, 5] on input "text" at bounding box center [70, 7] width 72 height 7
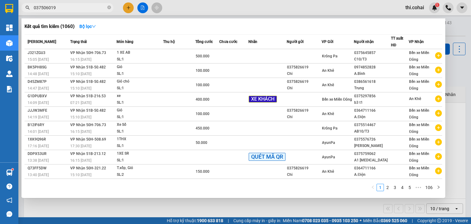
type input "0375060195"
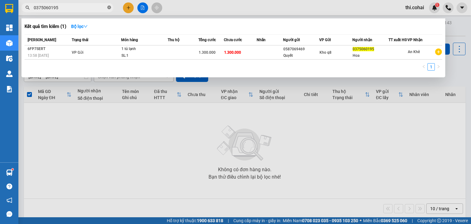
click at [109, 7] on icon "close-circle" at bounding box center [109, 8] width 4 height 4
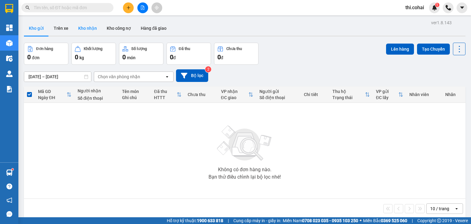
click at [84, 24] on button "Kho nhận" at bounding box center [87, 28] width 29 height 15
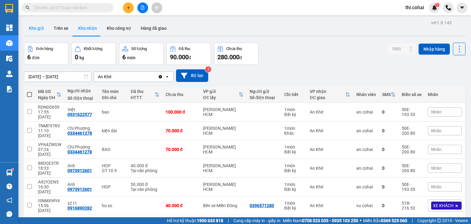
click at [37, 27] on button "Kho gửi" at bounding box center [36, 28] width 25 height 15
